Goal: Information Seeking & Learning: Learn about a topic

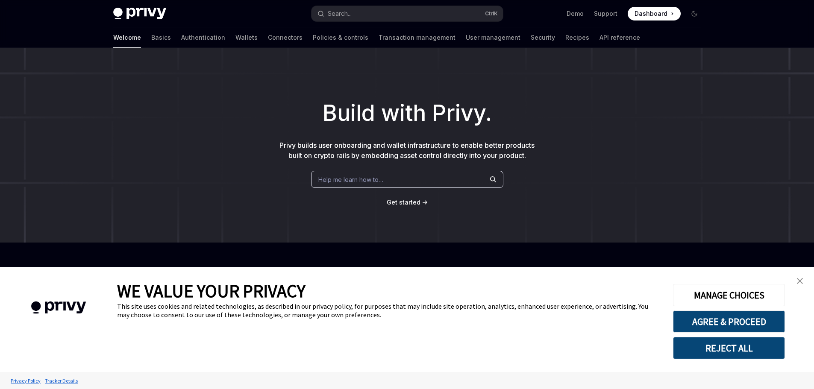
click at [797, 279] on img "close banner" at bounding box center [800, 281] width 6 height 6
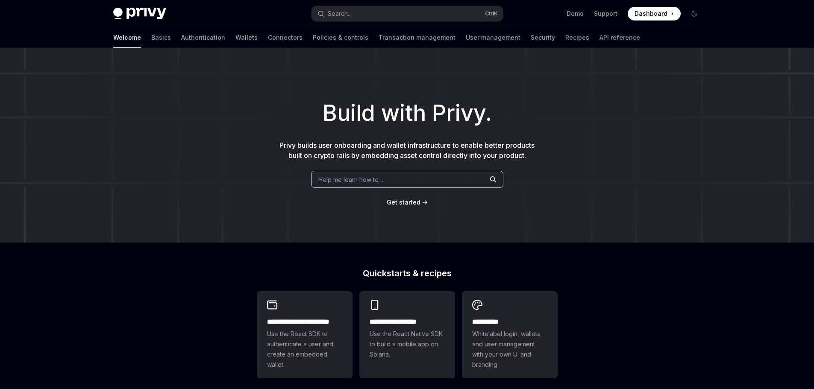
click at [409, 202] on span "Get started" at bounding box center [404, 202] width 34 height 7
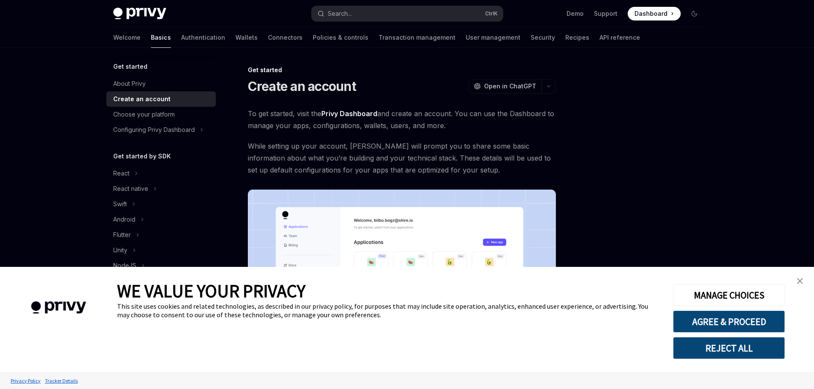
click at [715, 344] on button "REJECT ALL" at bounding box center [729, 348] width 112 height 22
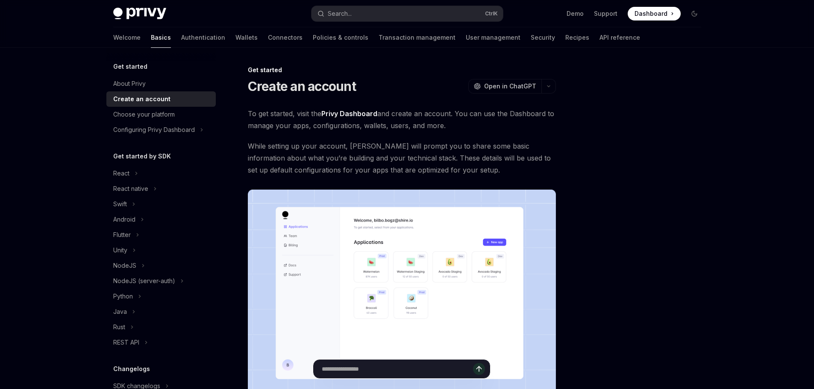
click at [400, 370] on input "Ask a question..." at bounding box center [397, 369] width 151 height 19
type input "**********"
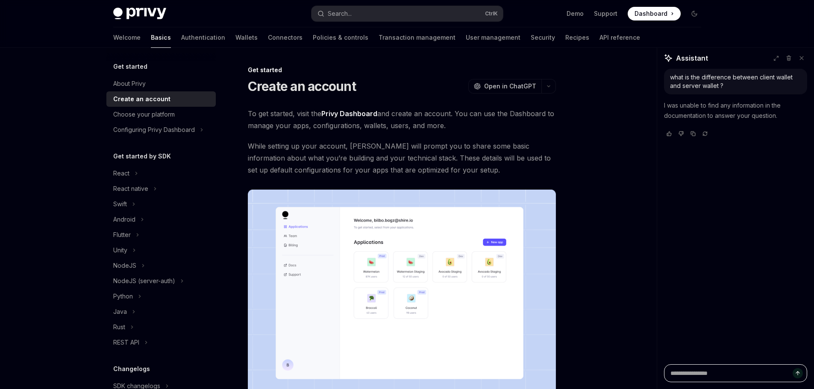
scroll to position [159, 0]
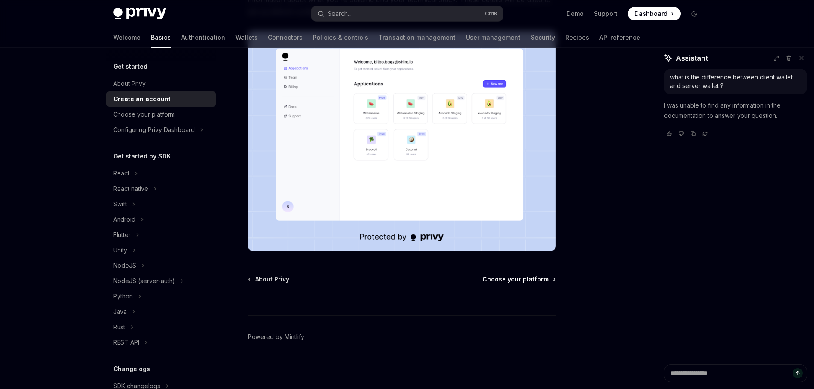
click at [521, 279] on span "Choose your platform" at bounding box center [515, 279] width 66 height 9
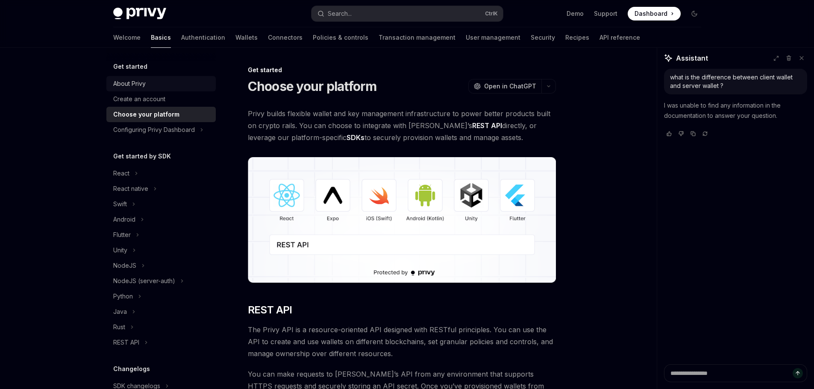
click at [177, 84] on div "About Privy" at bounding box center [161, 84] width 97 height 10
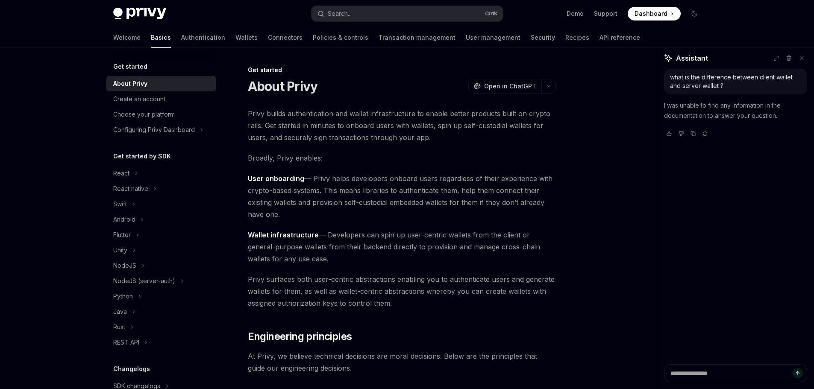
click at [144, 67] on h5 "Get started" at bounding box center [130, 67] width 34 height 10
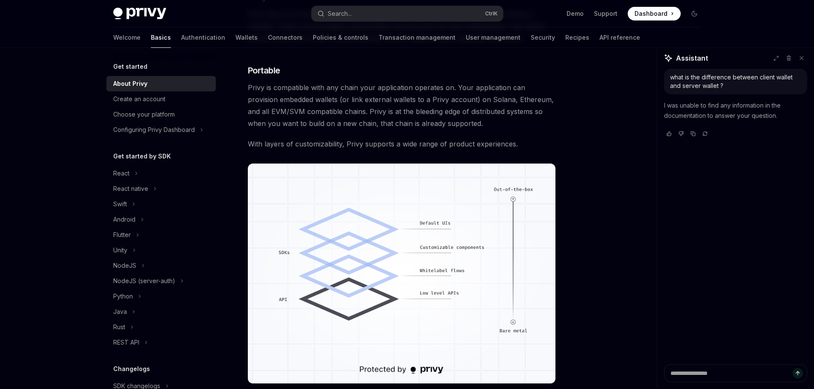
scroll to position [740, 0]
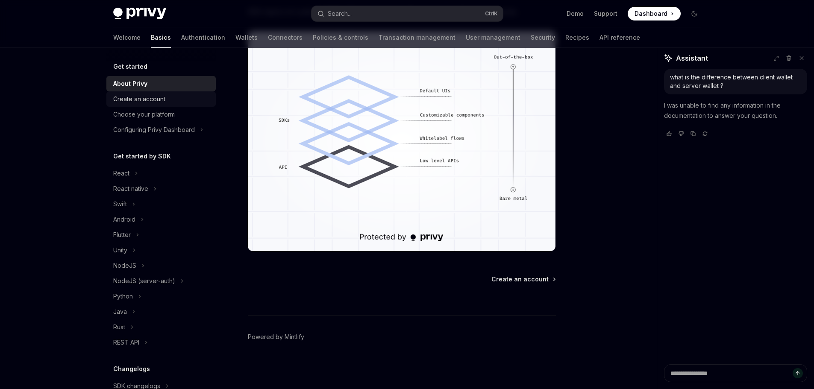
click at [179, 100] on div "Create an account" at bounding box center [161, 99] width 97 height 10
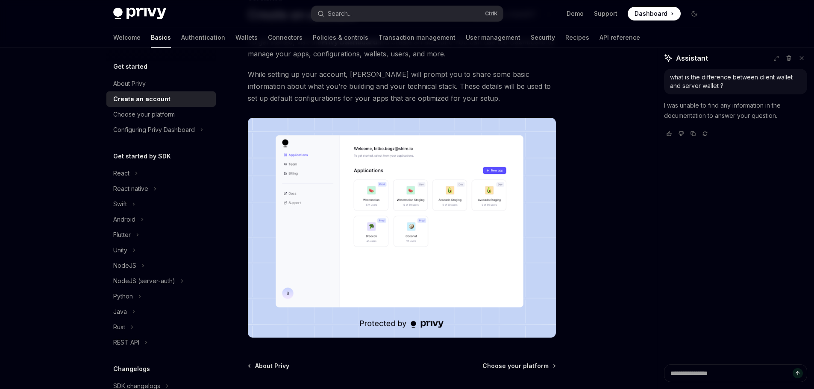
scroll to position [159, 0]
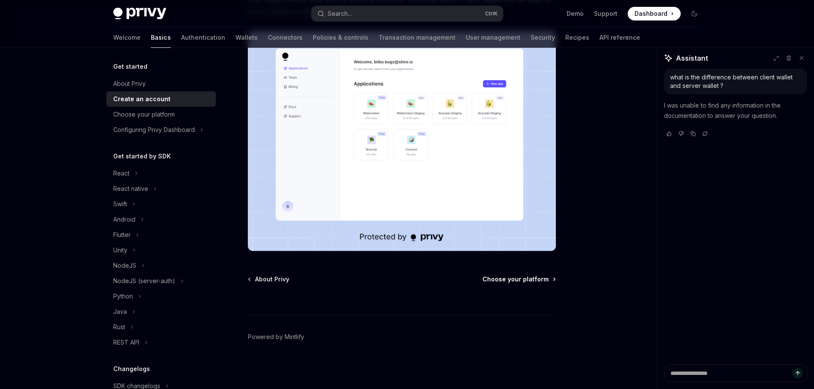
click at [512, 282] on span "Choose your platform" at bounding box center [515, 279] width 66 height 9
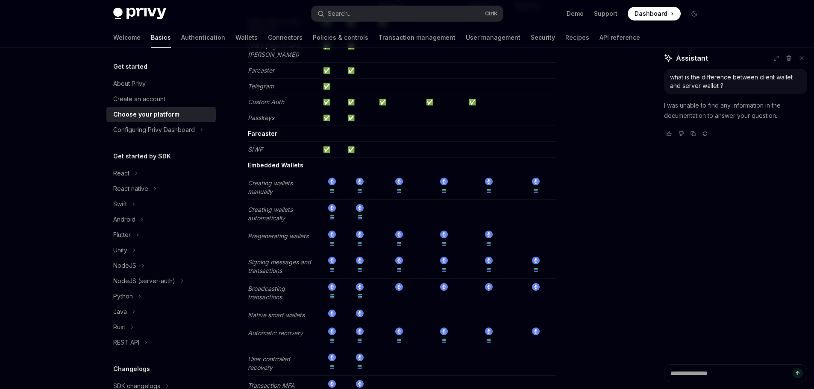
scroll to position [1670, 0]
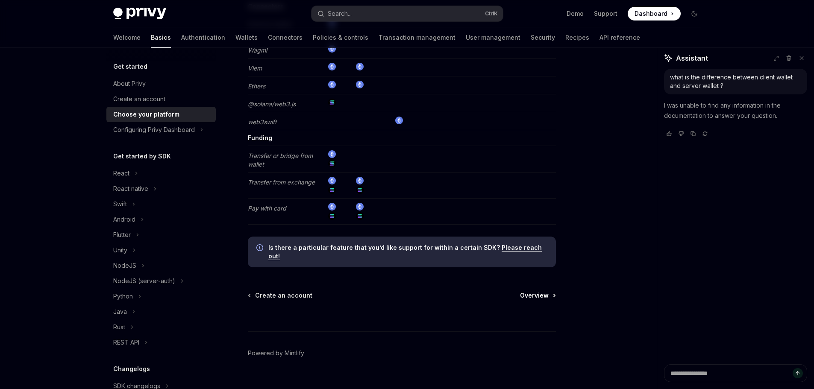
click at [537, 291] on span "Overview" at bounding box center [534, 295] width 29 height 9
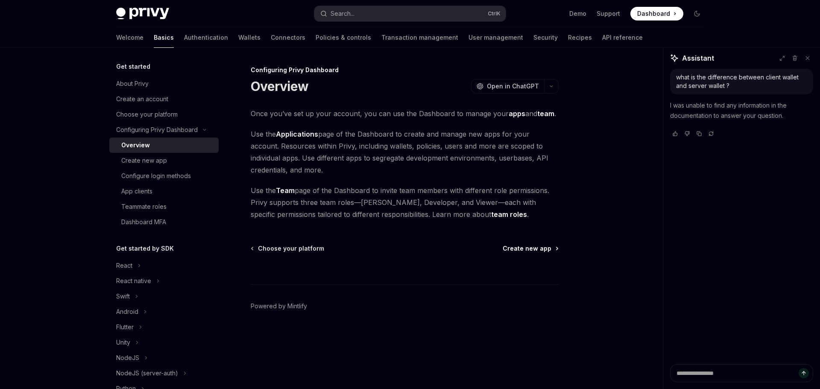
click at [522, 250] on span "Create new app" at bounding box center [527, 248] width 49 height 9
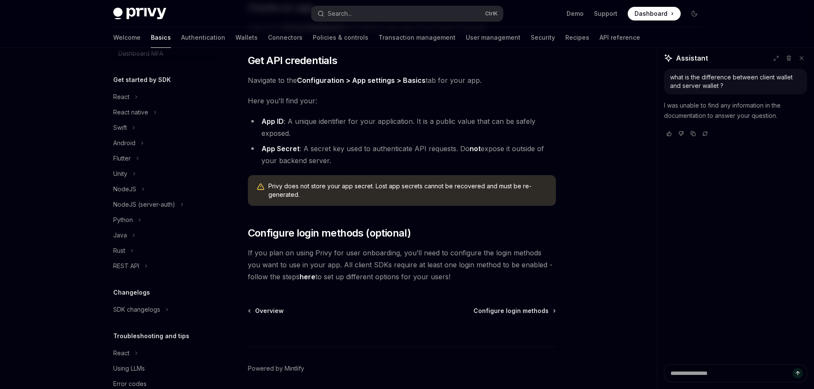
scroll to position [169, 0]
click at [130, 267] on div "REST API" at bounding box center [126, 266] width 26 height 10
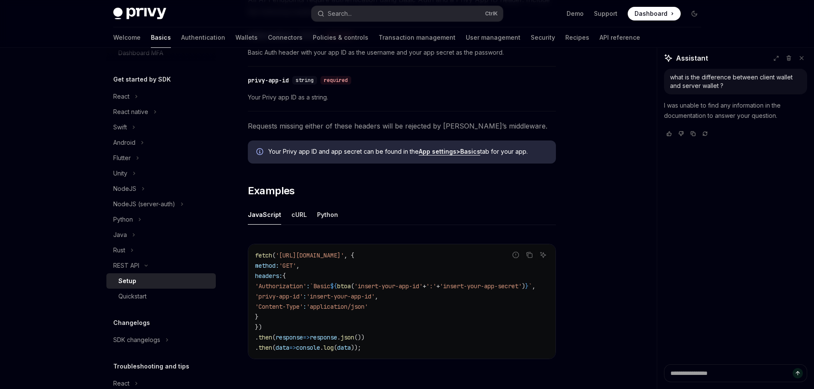
scroll to position [435, 0]
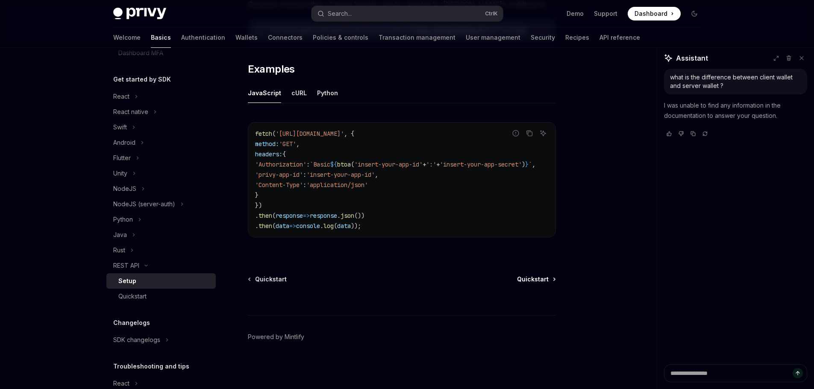
click at [535, 281] on span "Quickstart" at bounding box center [533, 279] width 32 height 9
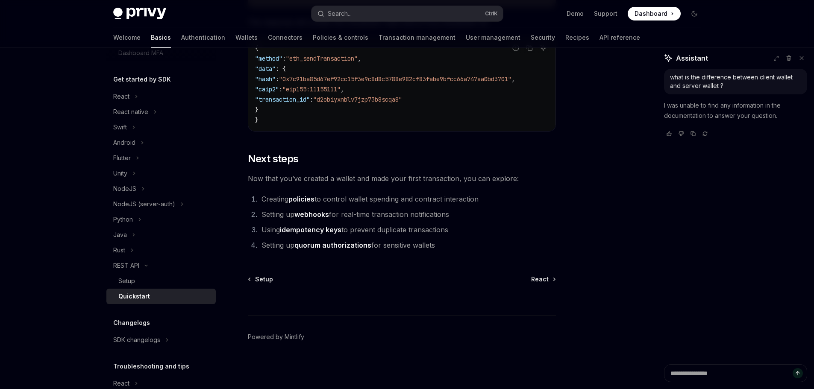
scroll to position [219, 0]
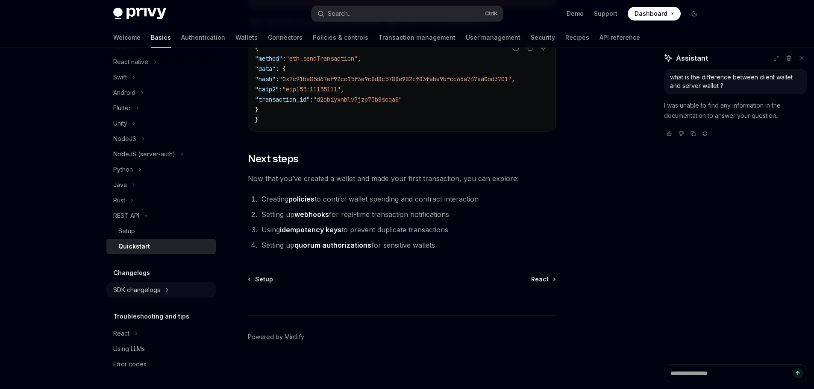
click at [157, 285] on button "SDK changelogs" at bounding box center [160, 289] width 109 height 15
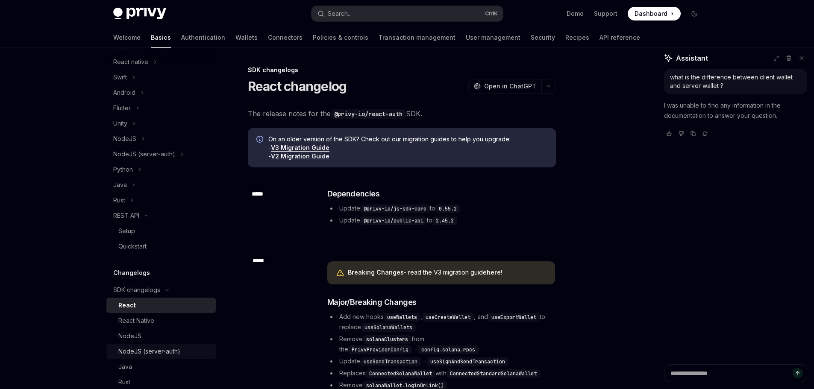
click at [170, 357] on link "NodeJS (server-auth)" at bounding box center [160, 351] width 109 height 15
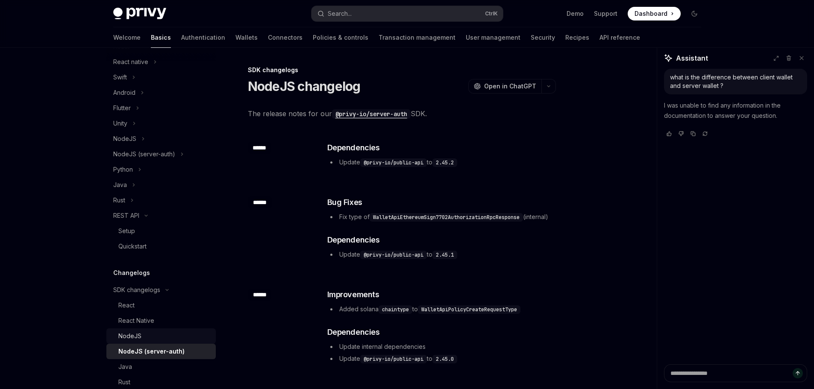
click at [166, 334] on div "NodeJS" at bounding box center [164, 336] width 92 height 10
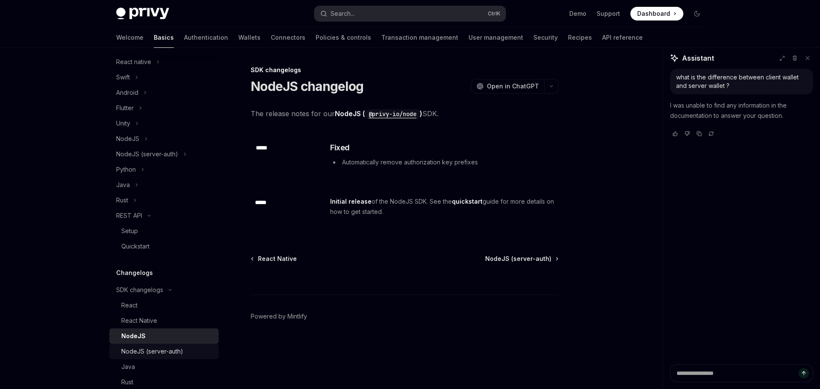
click at [161, 349] on div "NodeJS (server-auth)" at bounding box center [152, 352] width 62 height 10
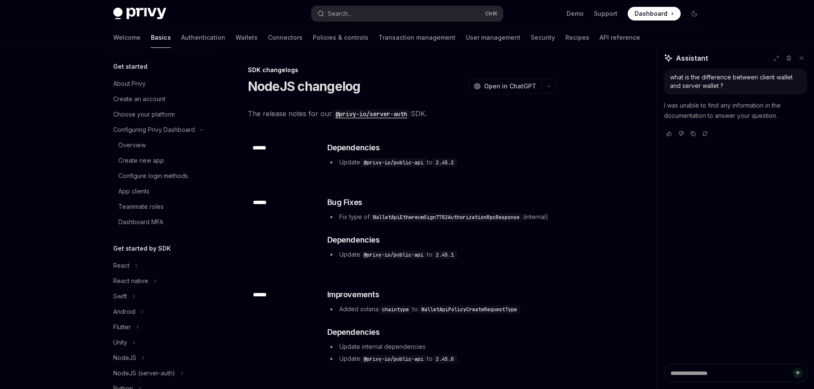
click at [135, 14] on img at bounding box center [139, 14] width 53 height 12
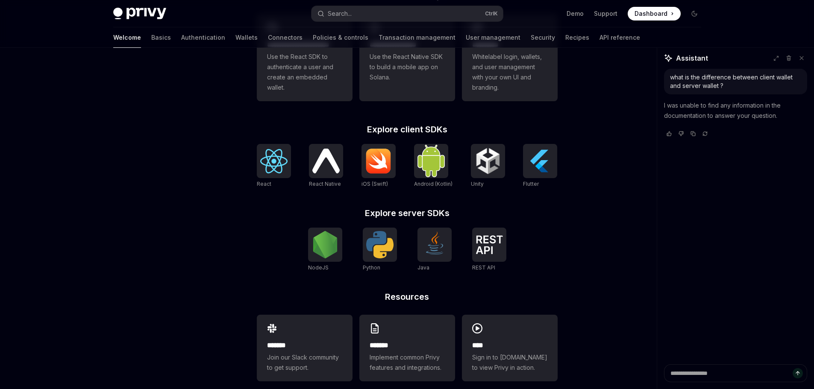
scroll to position [290, 0]
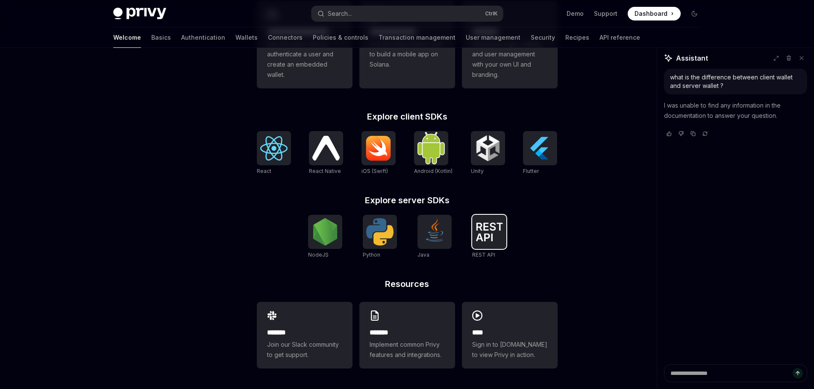
click at [485, 233] on img at bounding box center [489, 232] width 27 height 19
click at [478, 325] on div "**** Sign in to demo.privy.io to view Privy in action." at bounding box center [510, 335] width 96 height 67
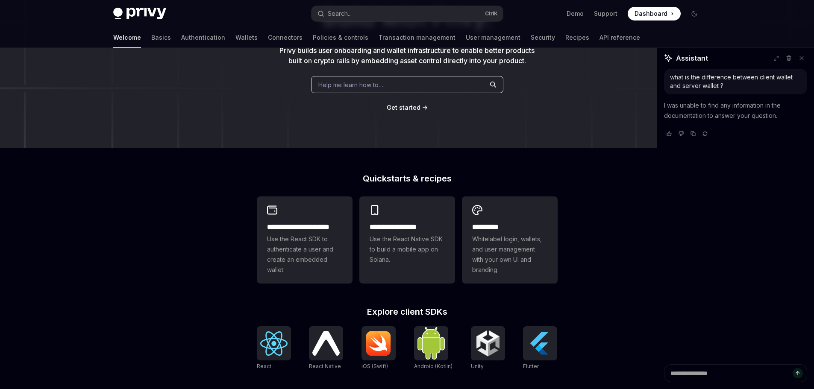
scroll to position [0, 0]
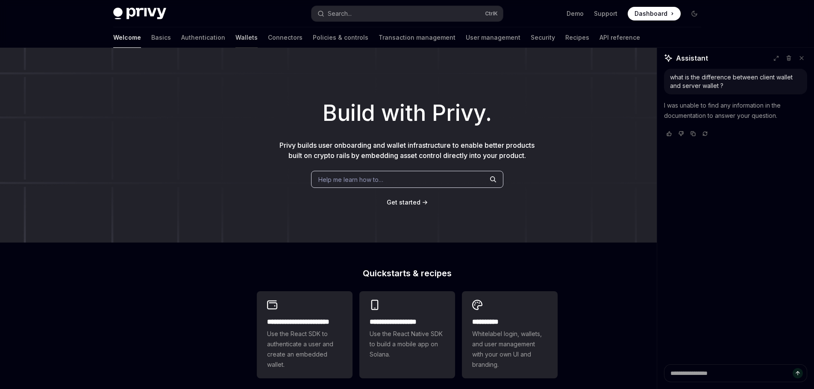
click at [235, 39] on link "Wallets" at bounding box center [246, 37] width 22 height 21
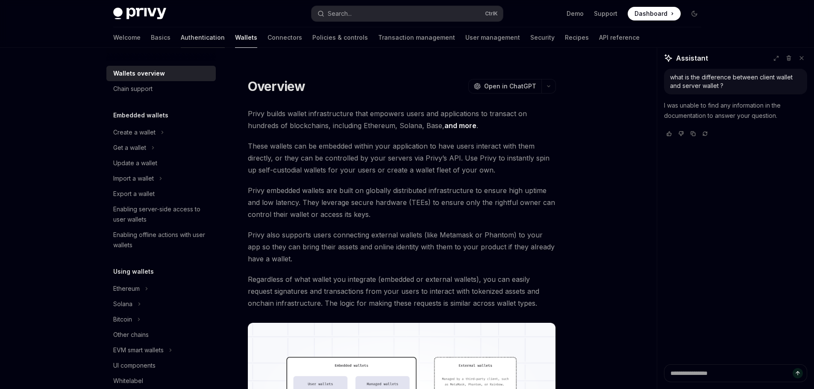
click at [181, 39] on link "Authentication" at bounding box center [203, 37] width 44 height 21
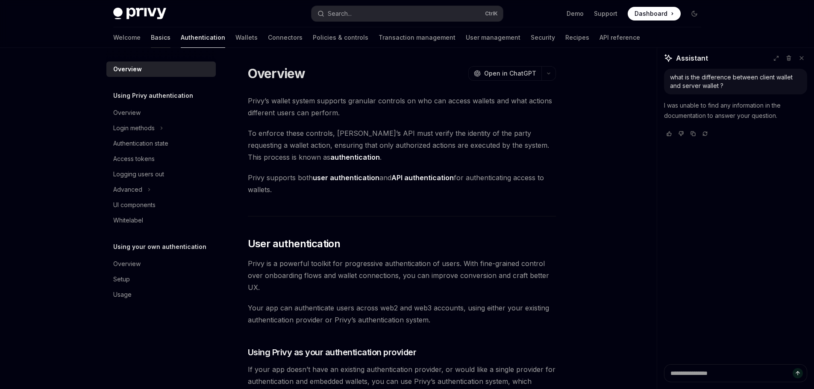
click at [151, 40] on link "Basics" at bounding box center [161, 37] width 20 height 21
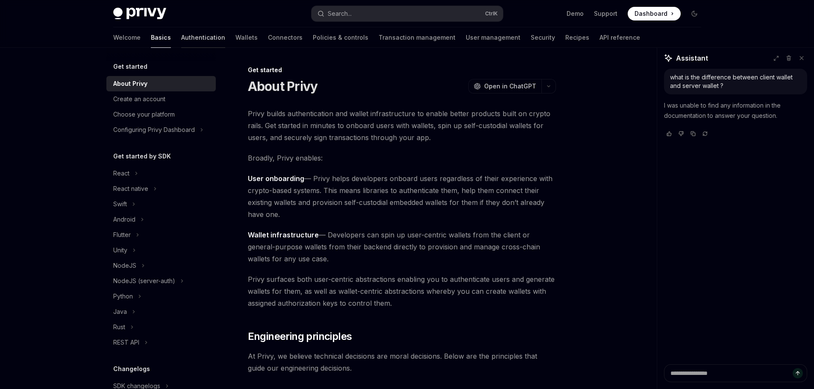
click at [181, 37] on link "Authentication" at bounding box center [203, 37] width 44 height 21
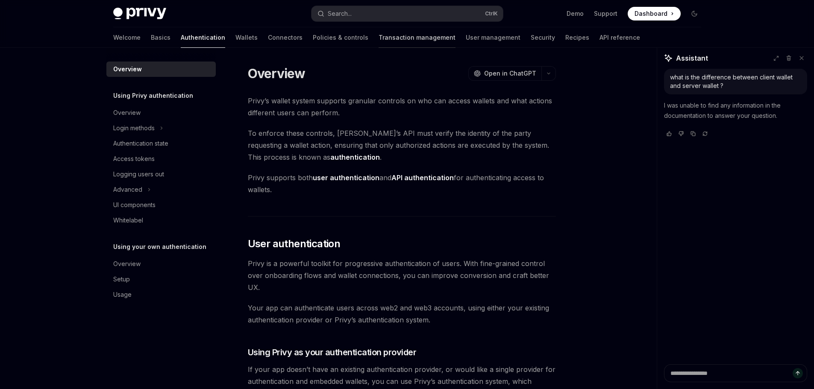
click at [379, 42] on link "Transaction management" at bounding box center [417, 37] width 77 height 21
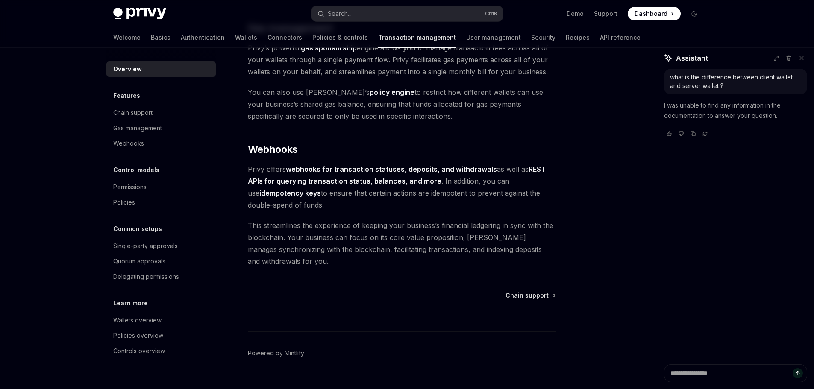
scroll to position [775, 0]
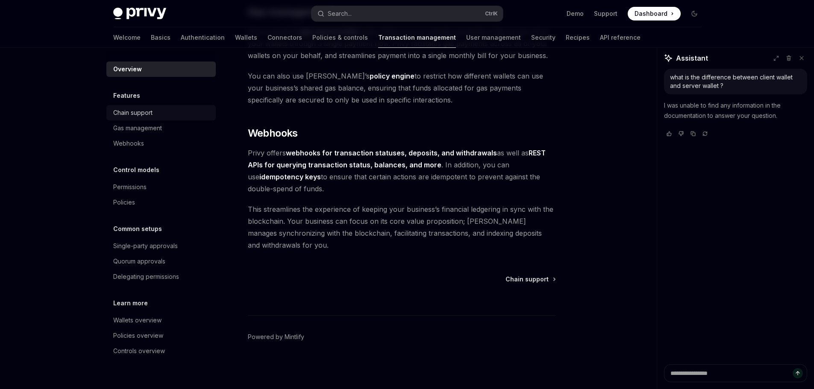
click at [154, 114] on div "Chain support" at bounding box center [161, 113] width 97 height 10
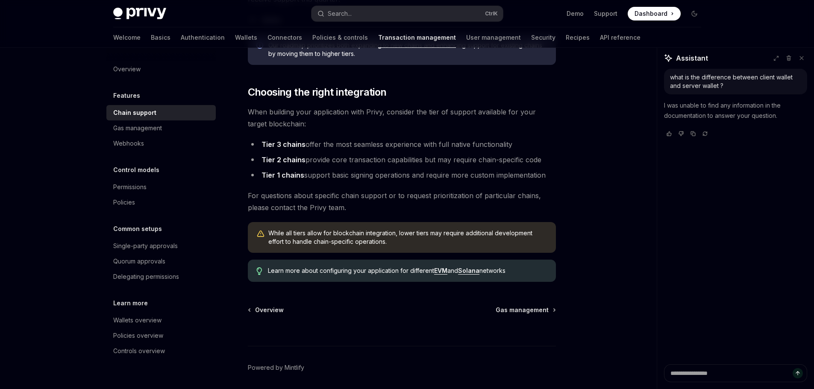
scroll to position [1070, 0]
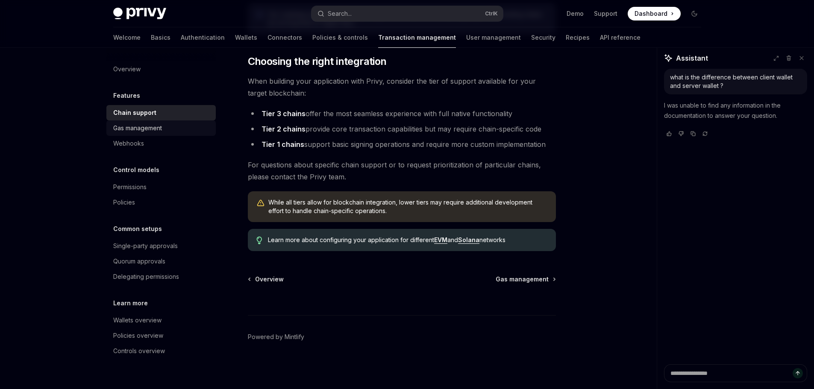
click at [157, 126] on div "Gas management" at bounding box center [137, 128] width 49 height 10
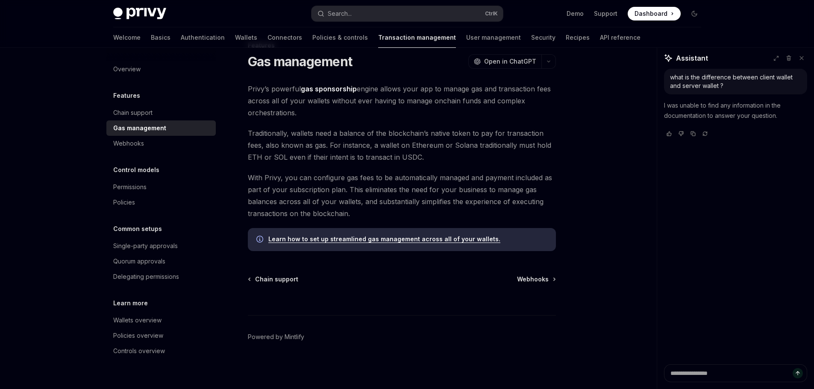
scroll to position [25, 0]
click at [153, 144] on div "Webhooks" at bounding box center [161, 143] width 97 height 10
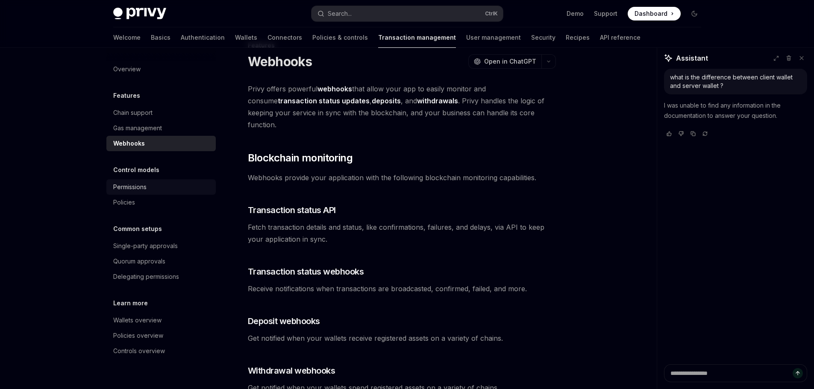
click at [149, 191] on div "Permissions" at bounding box center [161, 187] width 97 height 10
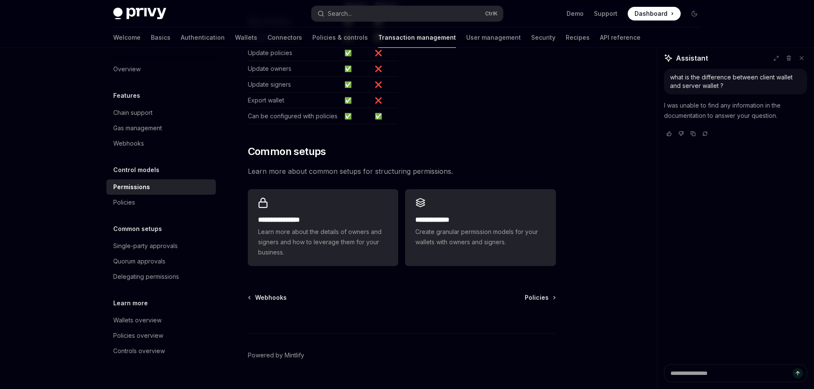
scroll to position [573, 0]
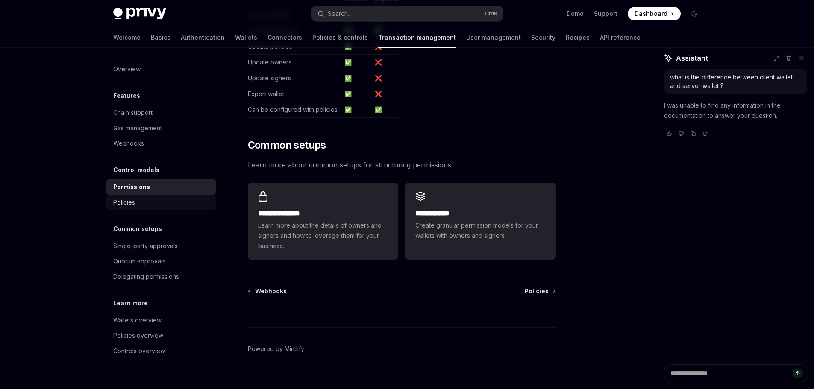
click at [164, 200] on div "Policies" at bounding box center [161, 202] width 97 height 10
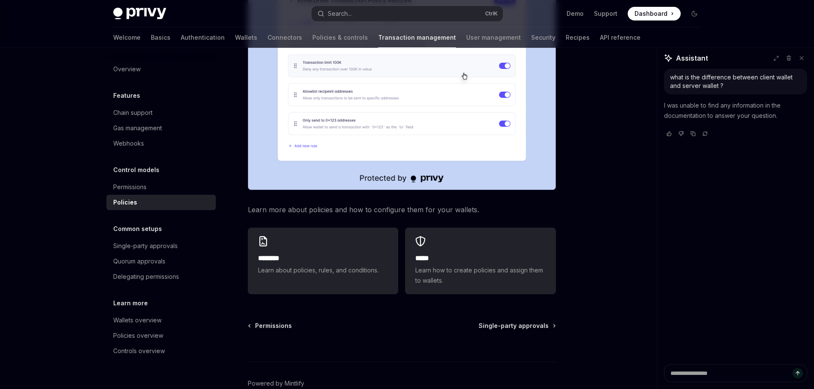
scroll to position [391, 0]
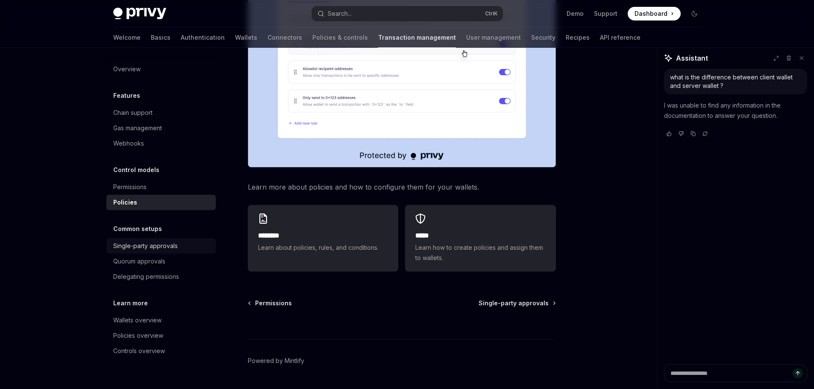
click at [155, 248] on div "Single-party approvals" at bounding box center [145, 246] width 65 height 10
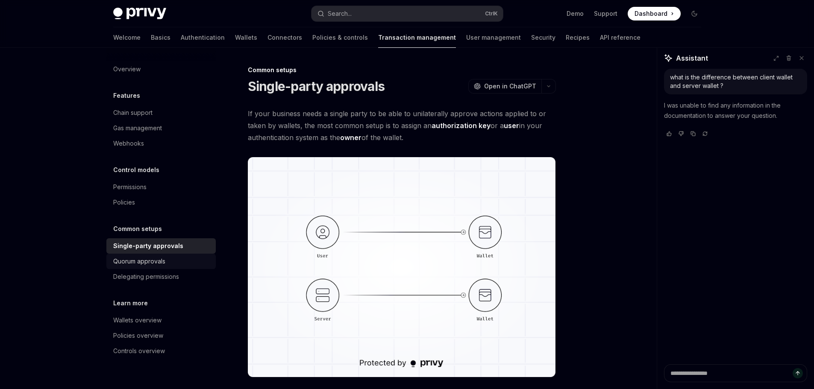
click at [165, 263] on div "Quorum approvals" at bounding box center [139, 261] width 52 height 10
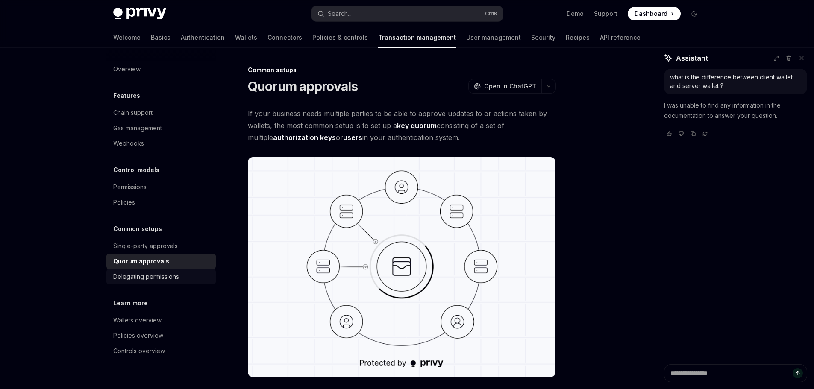
click at [164, 282] on link "Delegating permissions" at bounding box center [160, 276] width 109 height 15
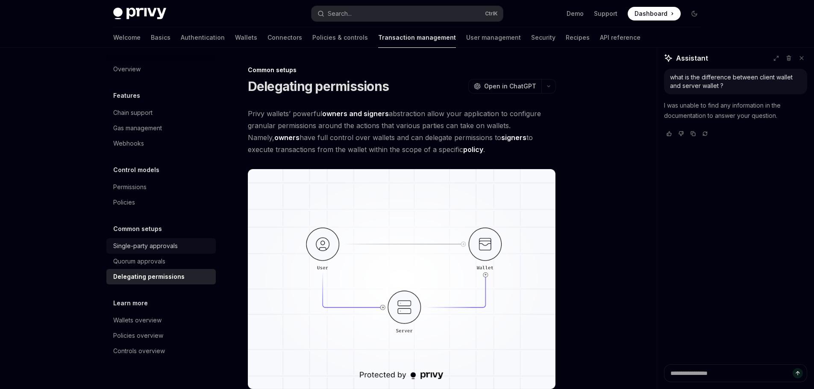
click at [160, 253] on link "Single-party approvals" at bounding box center [160, 245] width 109 height 15
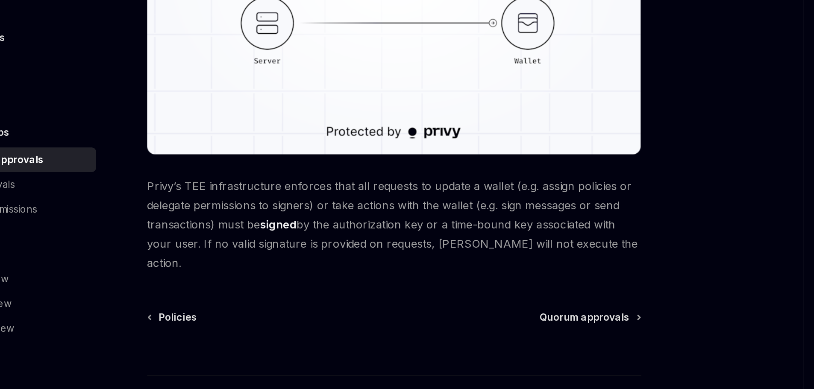
scroll to position [156, 0]
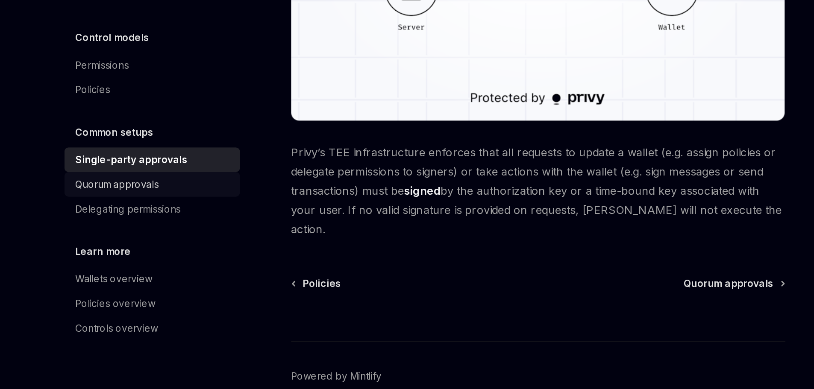
click at [185, 263] on div "Quorum approvals" at bounding box center [161, 261] width 97 height 10
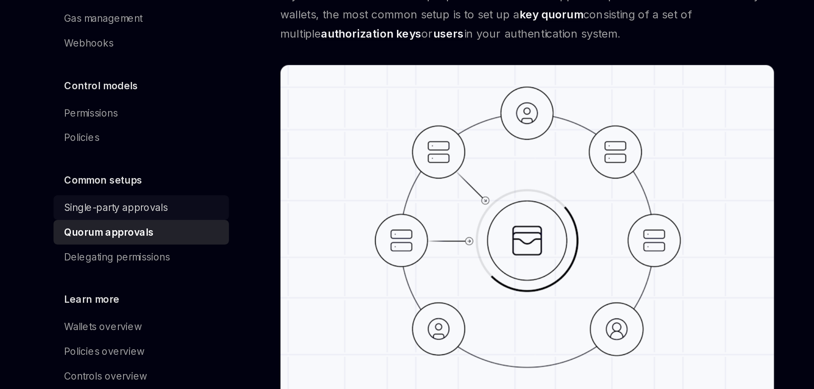
click at [158, 243] on div "Single-party approvals" at bounding box center [145, 246] width 65 height 10
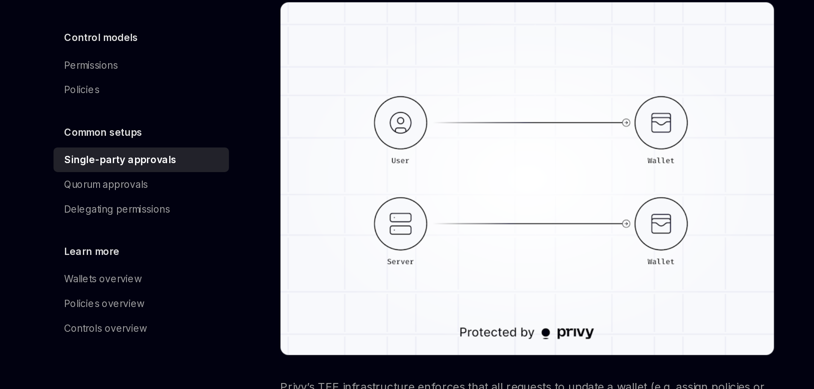
scroll to position [9, 0]
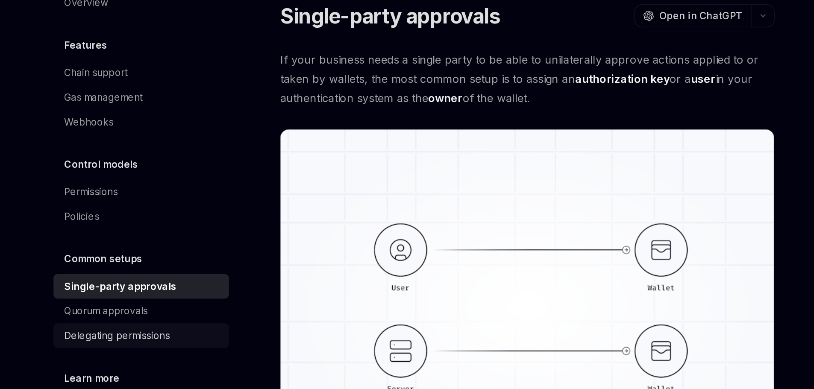
click at [169, 283] on link "Delegating permissions" at bounding box center [160, 276] width 109 height 15
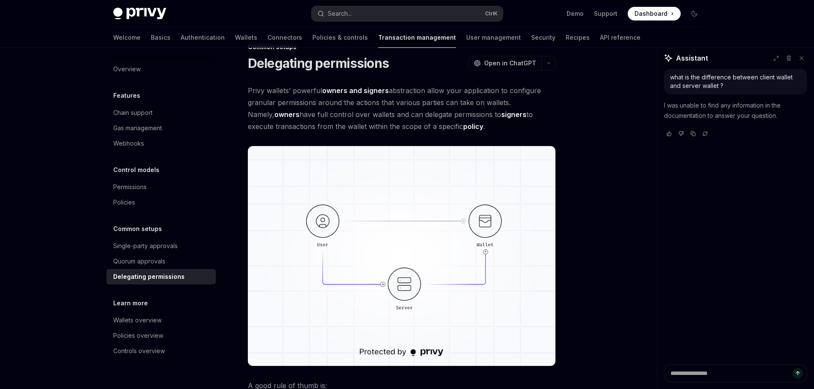
scroll to position [23, 0]
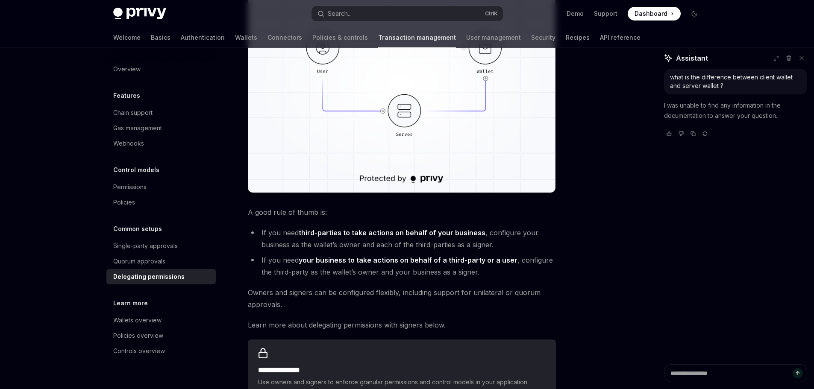
click at [228, 357] on div "Overview Features Chain support Gas management Webhooks Control models Permissi…" at bounding box center [167, 218] width 123 height 341
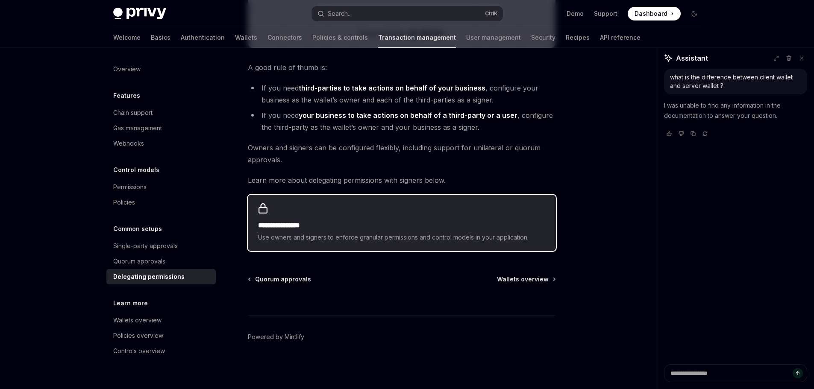
scroll to position [341, 0]
click at [433, 216] on div "**********" at bounding box center [402, 223] width 308 height 56
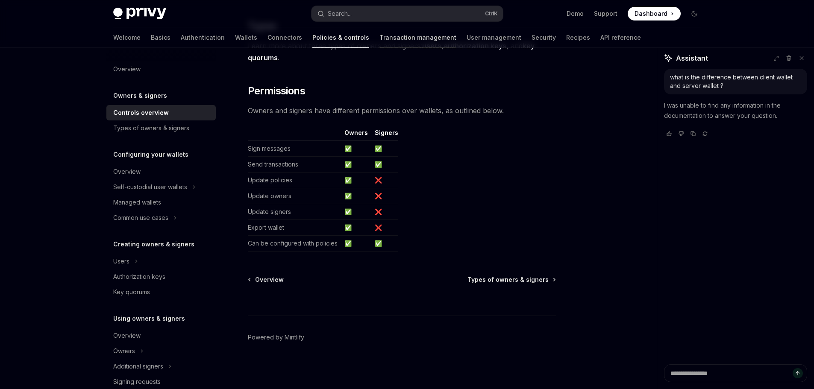
click at [379, 42] on link "Transaction management" at bounding box center [417, 37] width 77 height 21
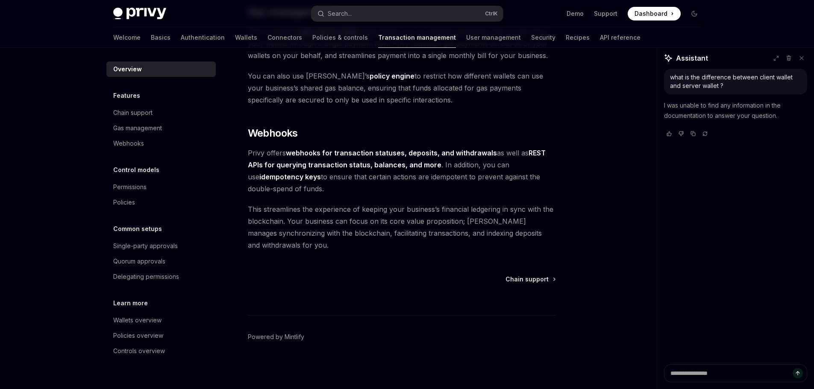
scroll to position [775, 0]
click at [466, 38] on link "User management" at bounding box center [493, 37] width 55 height 21
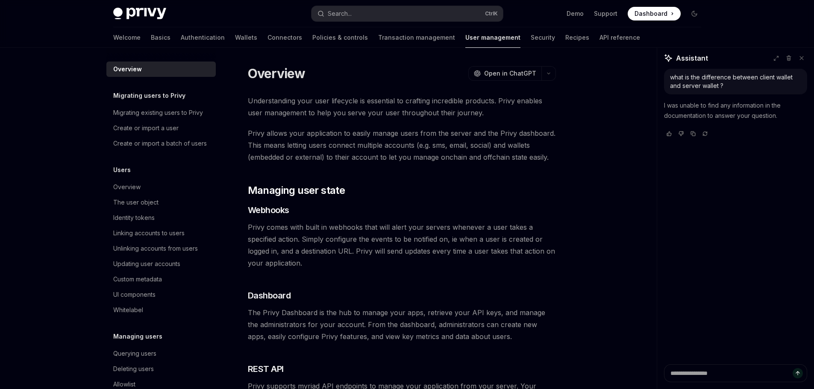
scroll to position [105, 0]
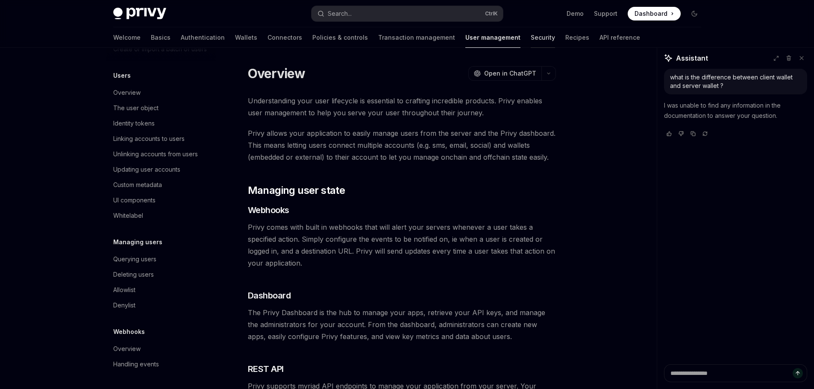
click at [531, 38] on link "Security" at bounding box center [543, 37] width 24 height 21
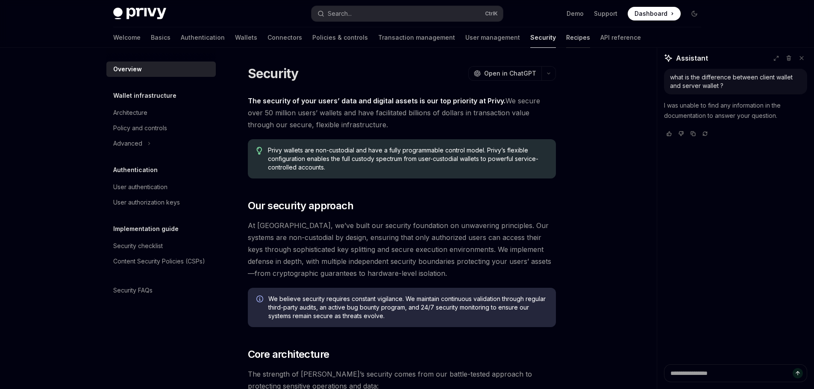
click at [566, 38] on link "Recipes" at bounding box center [578, 37] width 24 height 21
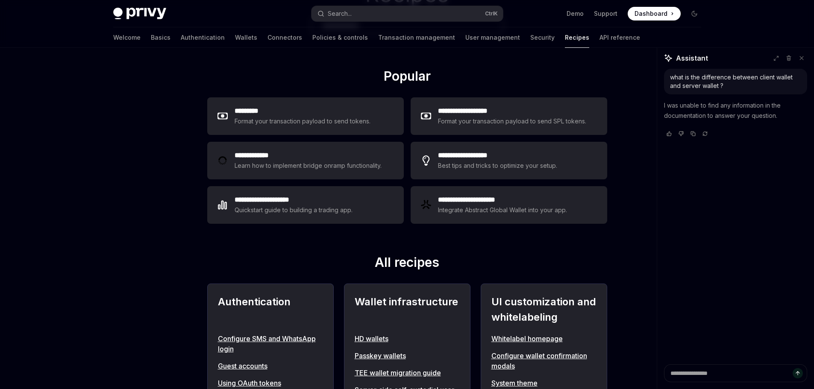
scroll to position [103, 0]
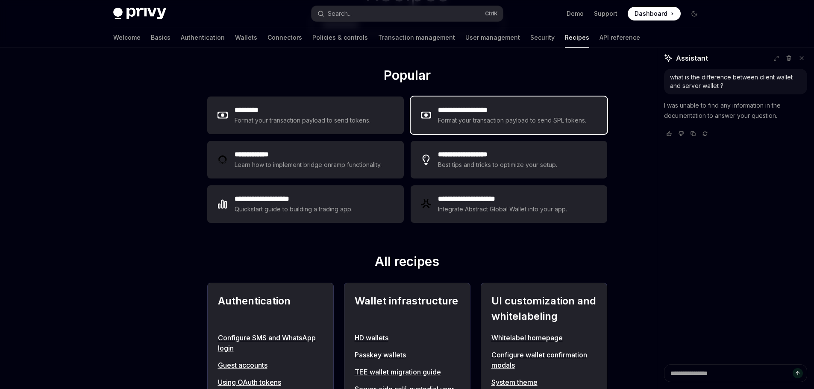
click at [421, 130] on div "**********" at bounding box center [509, 116] width 197 height 38
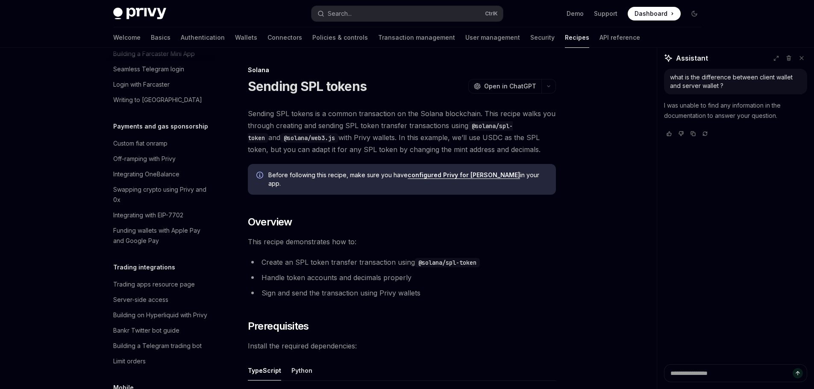
scroll to position [600, 0]
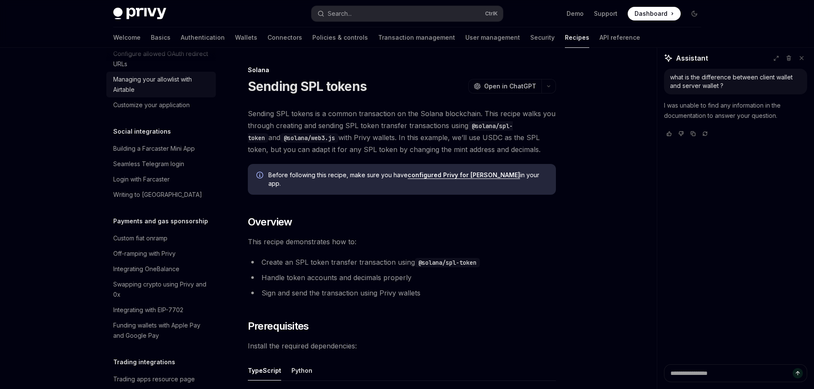
click at [150, 95] on div "Managing your allowlist with Airtable" at bounding box center [161, 84] width 97 height 21
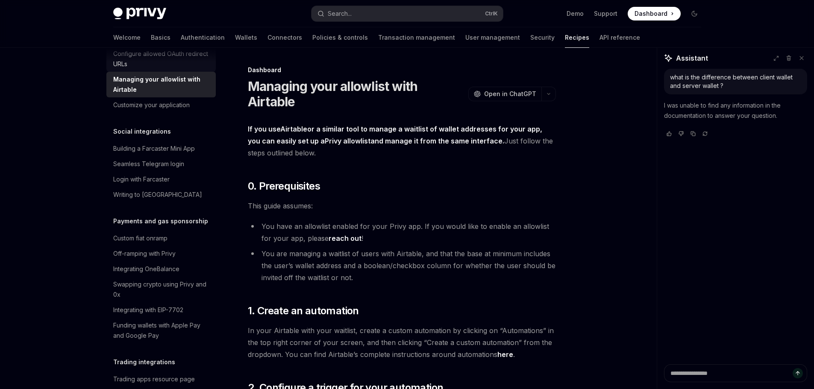
click at [155, 69] on div "Configure allowed OAuth redirect URLs" at bounding box center [161, 59] width 97 height 21
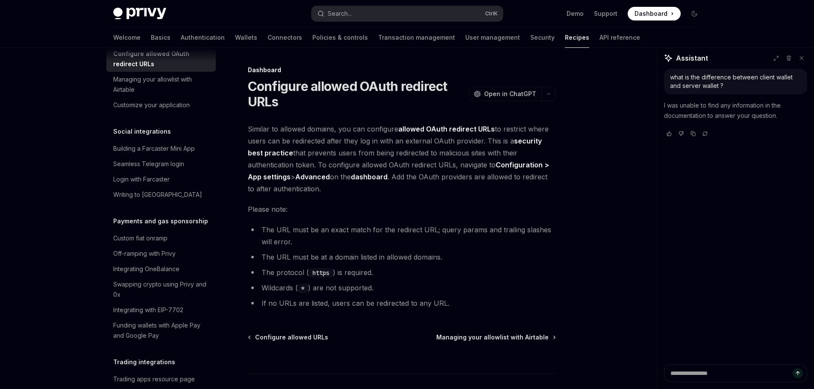
click at [156, 31] on link "Configure account transfer" at bounding box center [160, 22] width 109 height 15
type textarea "*"
